Goal: Task Accomplishment & Management: Manage account settings

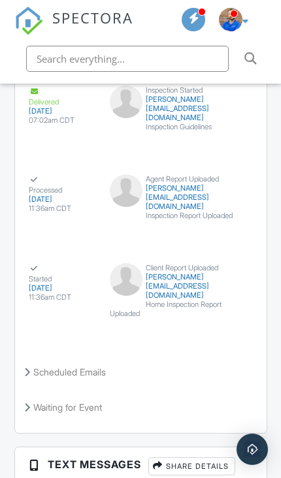
scroll to position [3550, 0]
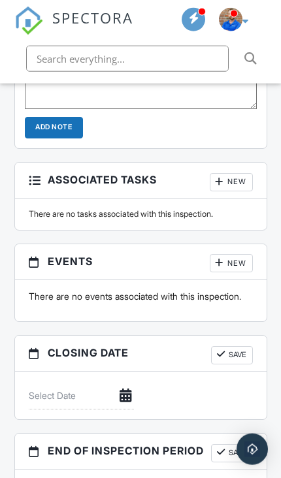
click at [238, 254] on div "New" at bounding box center [231, 263] width 43 height 18
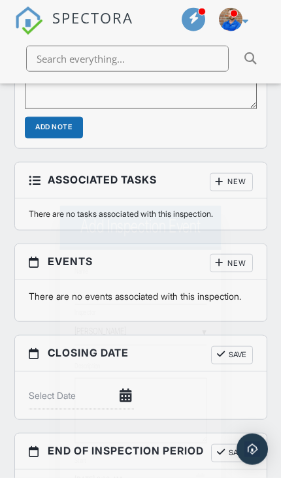
scroll to position [1499, 0]
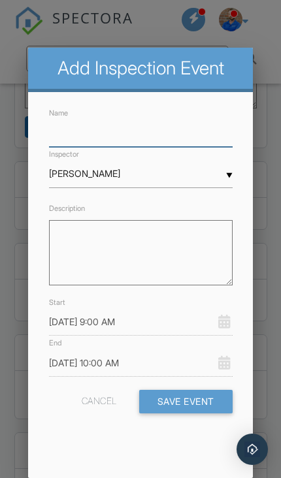
click at [162, 137] on input "Name" at bounding box center [141, 133] width 184 height 28
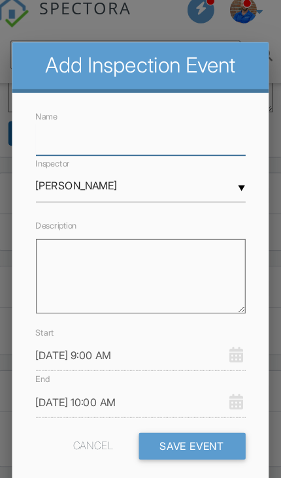
scroll to position [0, 0]
type input "Radon pickup"
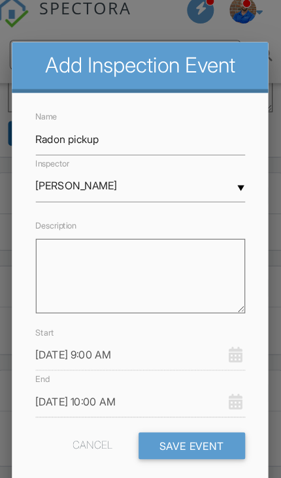
click at [83, 308] on input "09/29/2025 9:00 AM" at bounding box center [141, 322] width 184 height 28
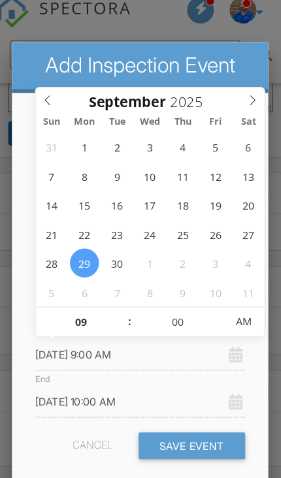
type input "10/01/2025 9:00 AM"
type input "10/01/2025 10:00 AM"
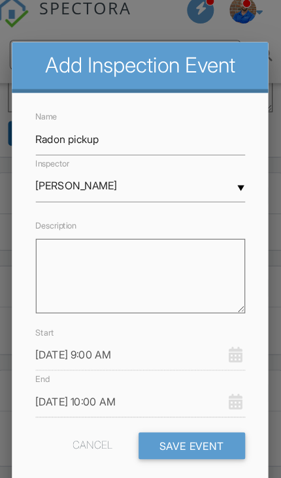
scroll to position [1555, 0]
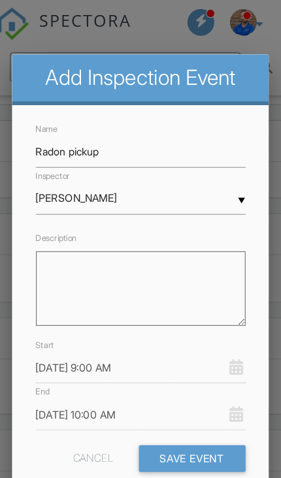
click at [104, 325] on input "10/01/2025 9:00 AM" at bounding box center [141, 322] width 184 height 28
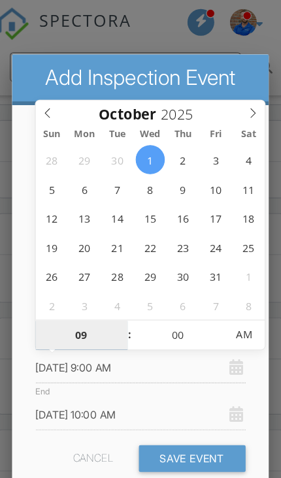
click at [83, 297] on input "09" at bounding box center [89, 294] width 80 height 26
type input "01"
type input "10/01/2025 1:00 AM"
type input "10/01/2025 2:00 AM"
type input "11"
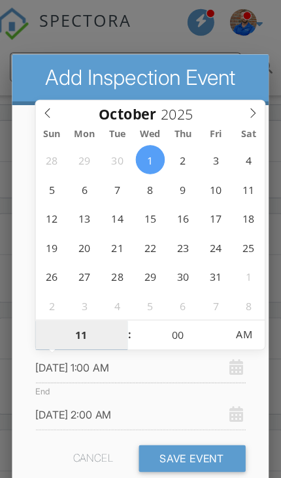
type input "10/01/2025 11:00 AM"
type input "10/01/2025 12:00 PM"
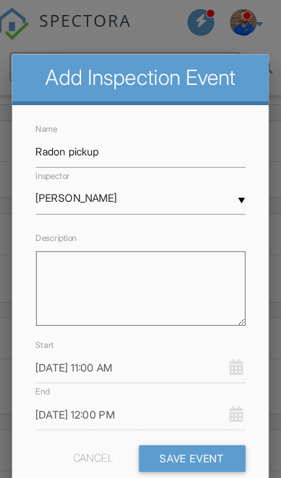
click at [180, 397] on button "Save Event" at bounding box center [185, 402] width 93 height 24
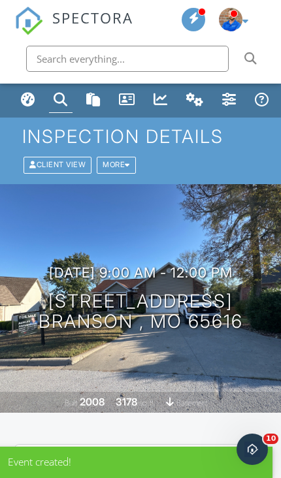
click at [29, 100] on div "Dashboard" at bounding box center [28, 99] width 14 height 14
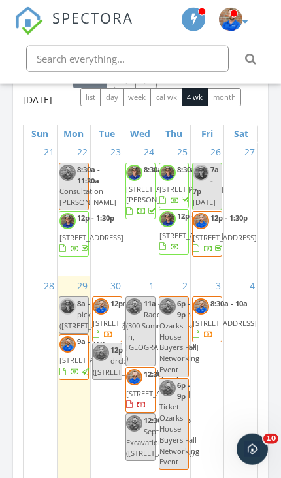
scroll to position [1795, 0]
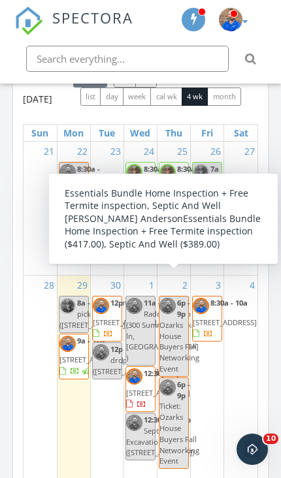
click at [176, 240] on span "[STREET_ADDRESS]" at bounding box center [191, 235] width 64 height 10
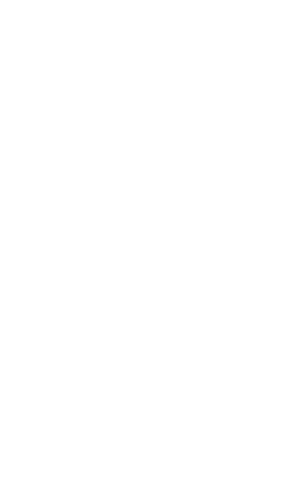
scroll to position [319, 0]
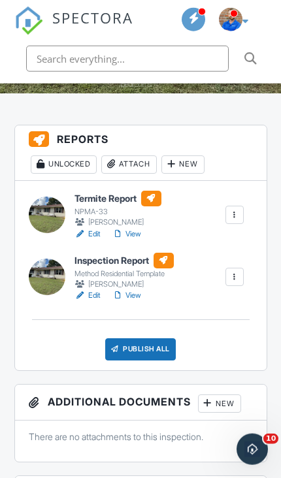
click at [135, 296] on link "View" at bounding box center [126, 296] width 29 height 12
